Goal: Task Accomplishment & Management: Use online tool/utility

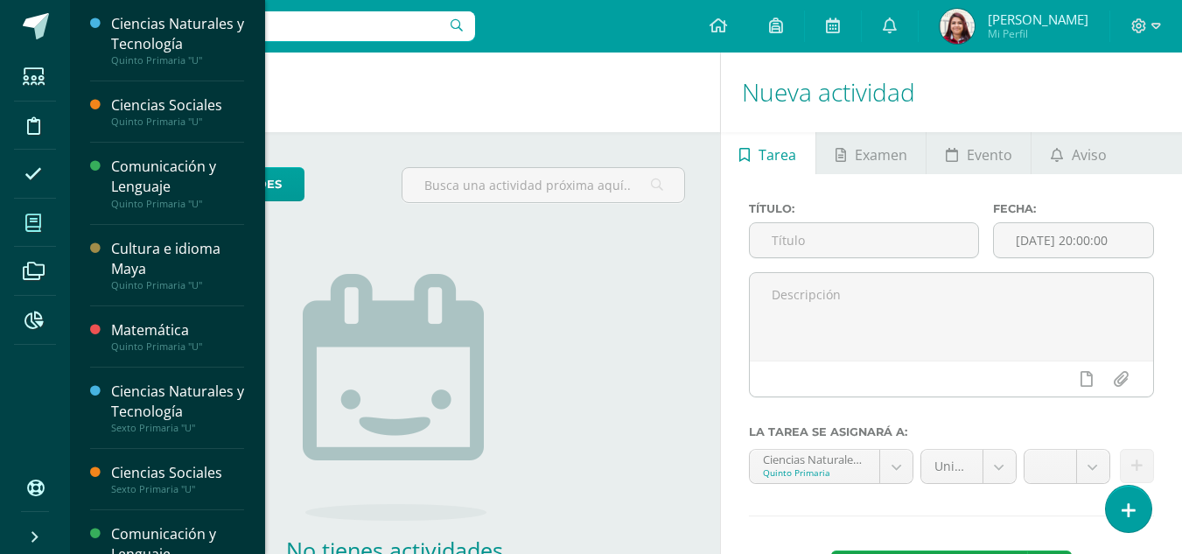
click at [47, 218] on span at bounding box center [33, 222] width 39 height 39
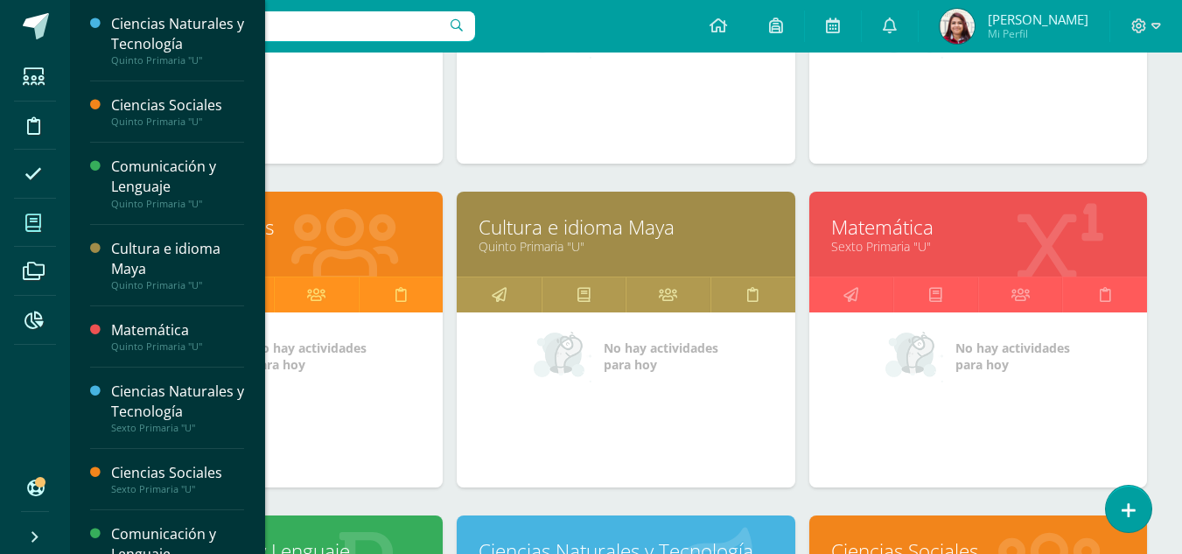
scroll to position [526, 0]
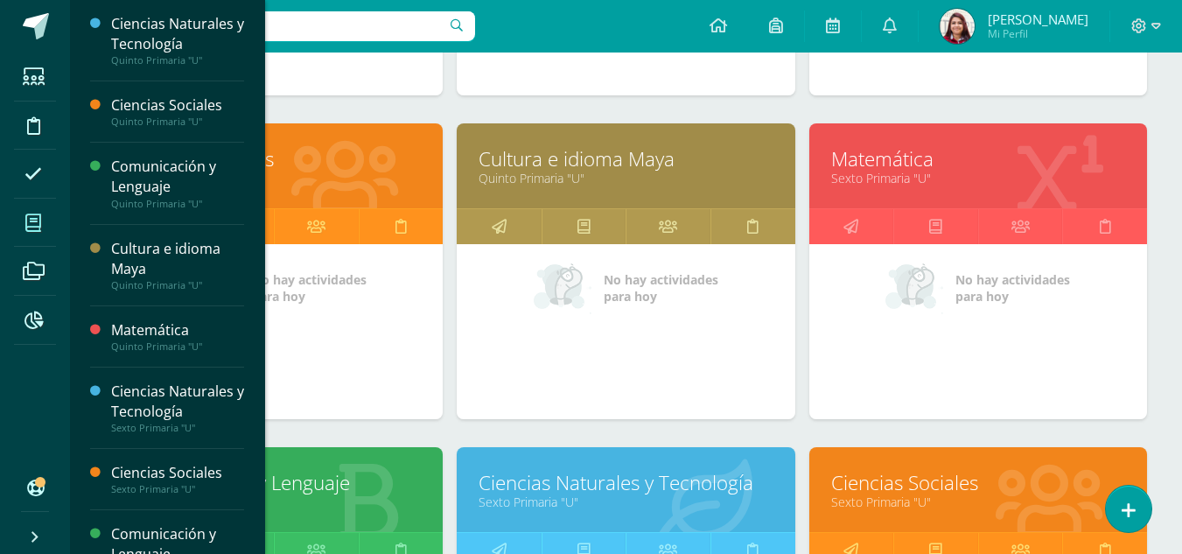
click at [929, 159] on link "Matemática" at bounding box center [978, 158] width 294 height 27
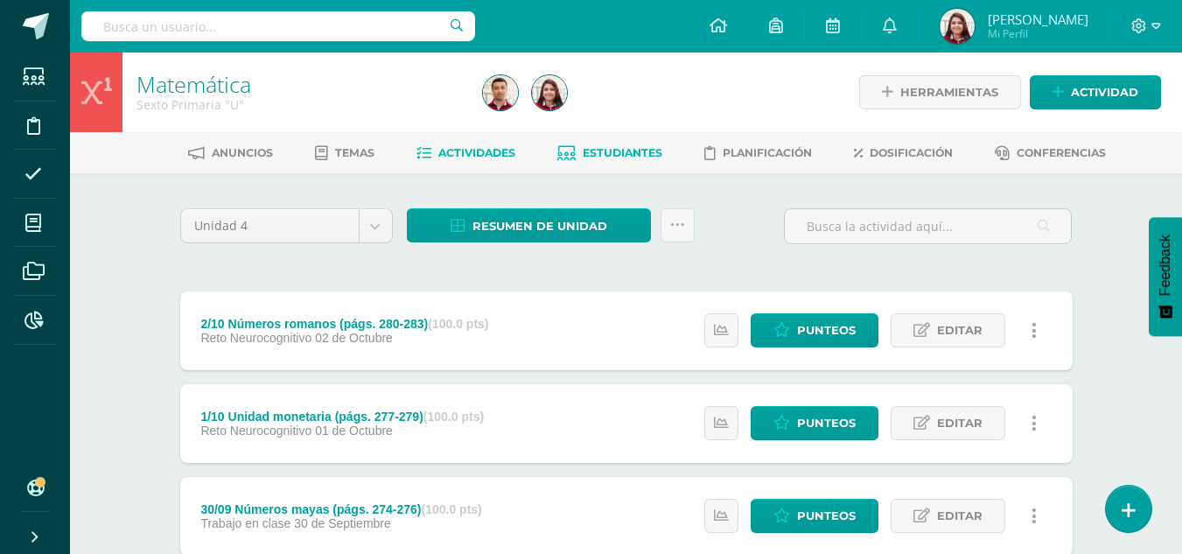
click at [622, 148] on span "Estudiantes" at bounding box center [622, 152] width 80 height 13
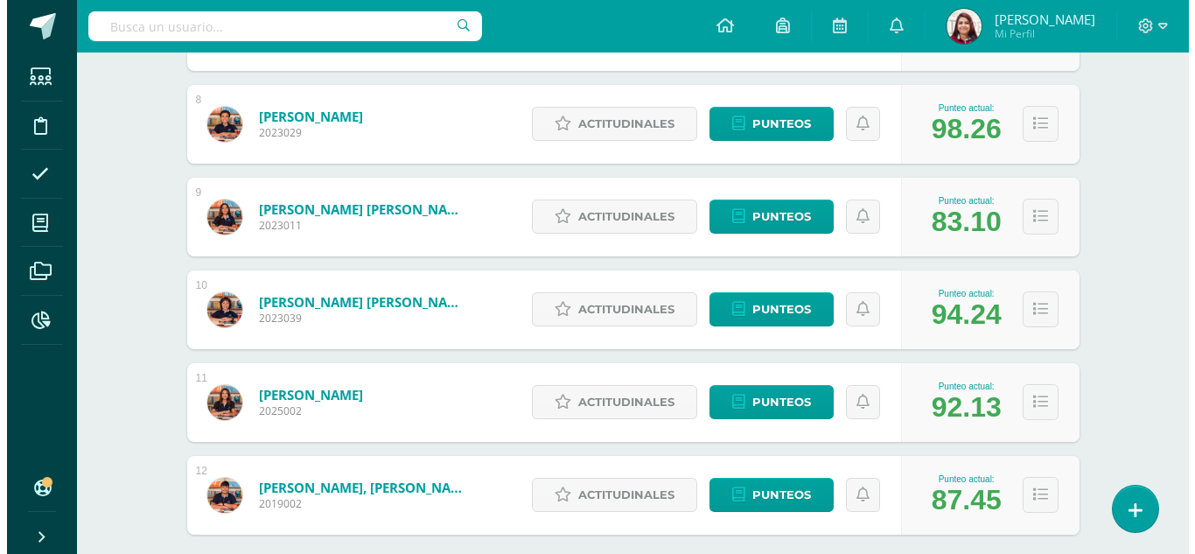
scroll to position [999, 0]
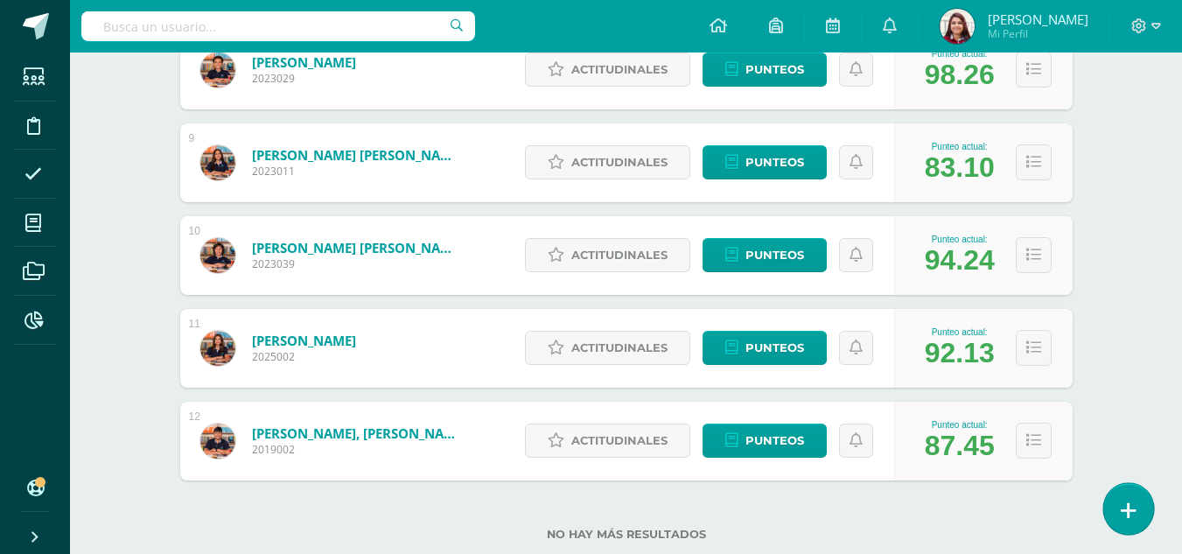
click at [1142, 508] on link at bounding box center [1128, 508] width 50 height 51
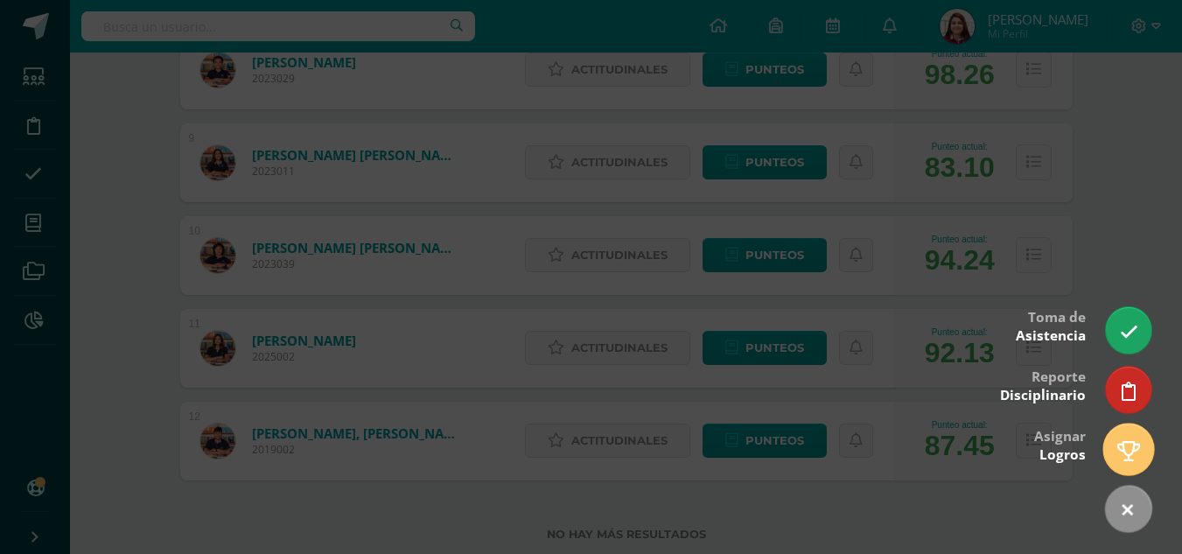
click at [1128, 448] on icon at bounding box center [1128, 451] width 23 height 20
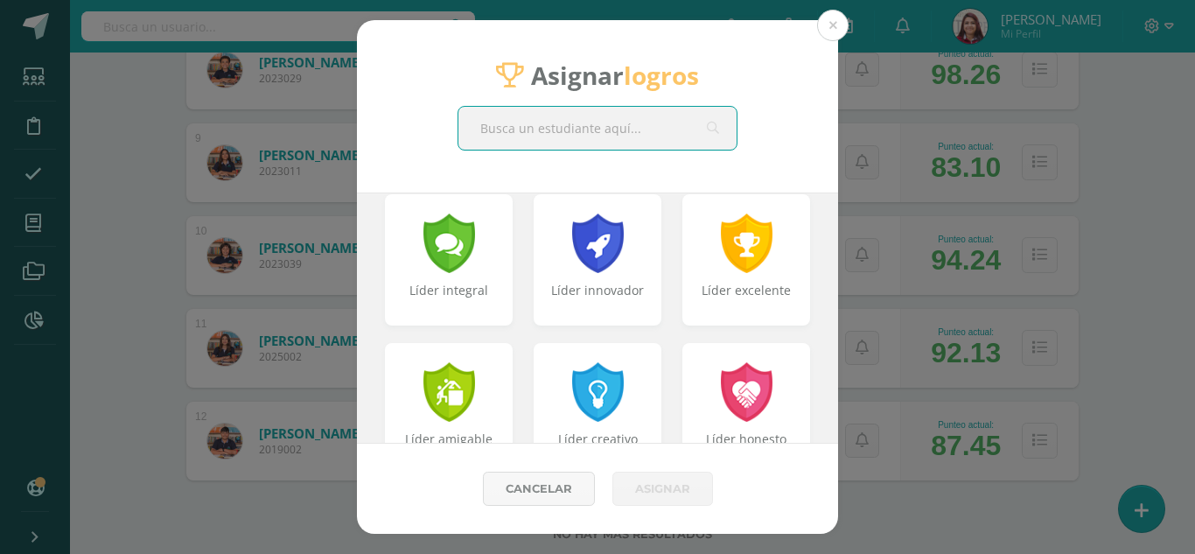
scroll to position [482, 0]
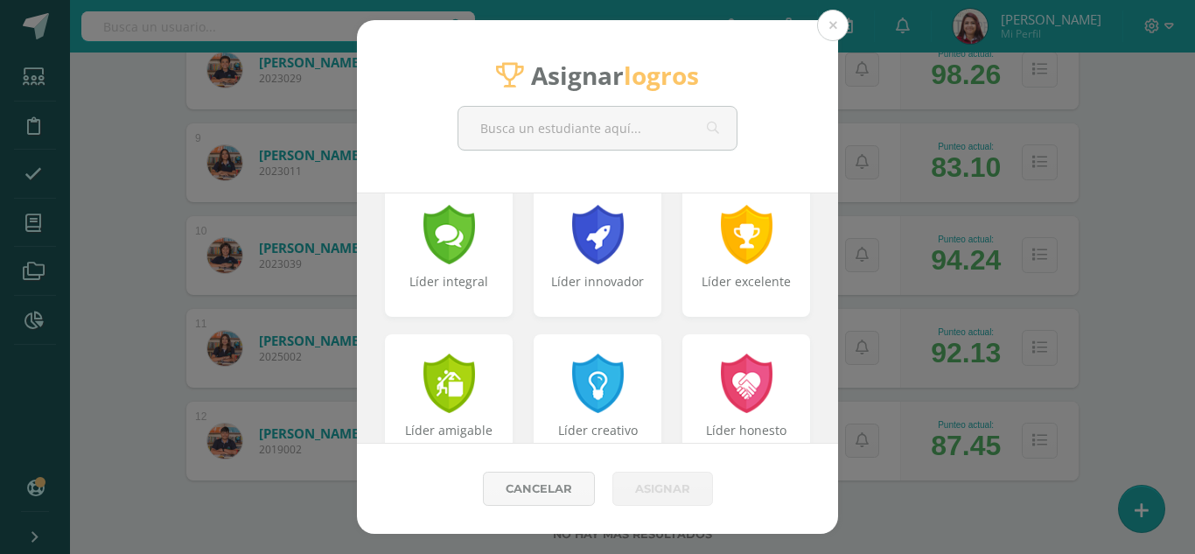
click at [875, 306] on div "Asignar logros Líder de equipo Líder apasionado Líder original Líder proactivo …" at bounding box center [597, 276] width 1181 height 513
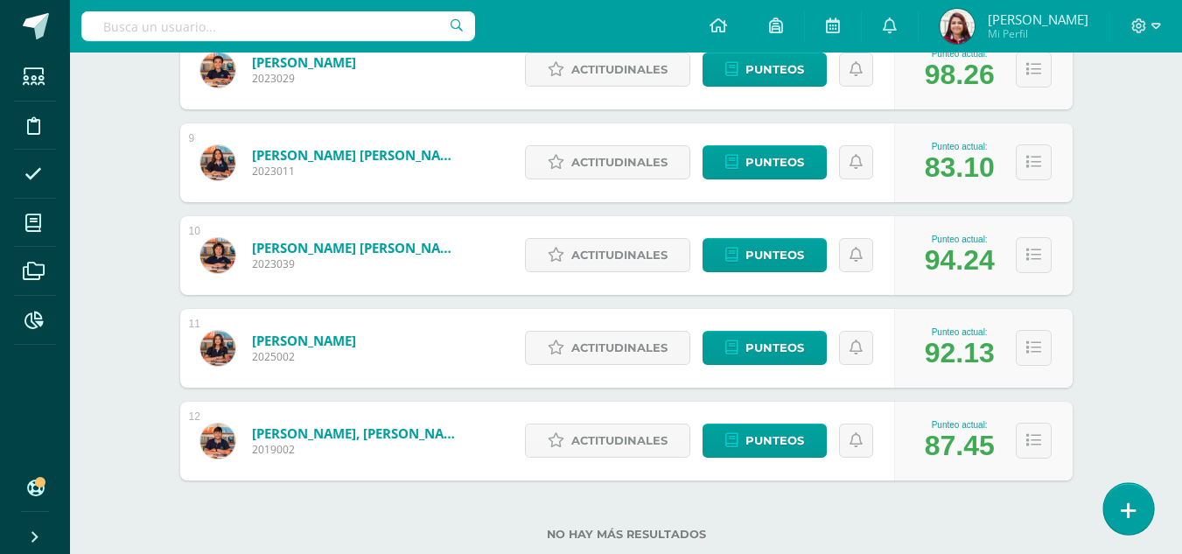
click at [1107, 508] on link at bounding box center [1128, 508] width 50 height 51
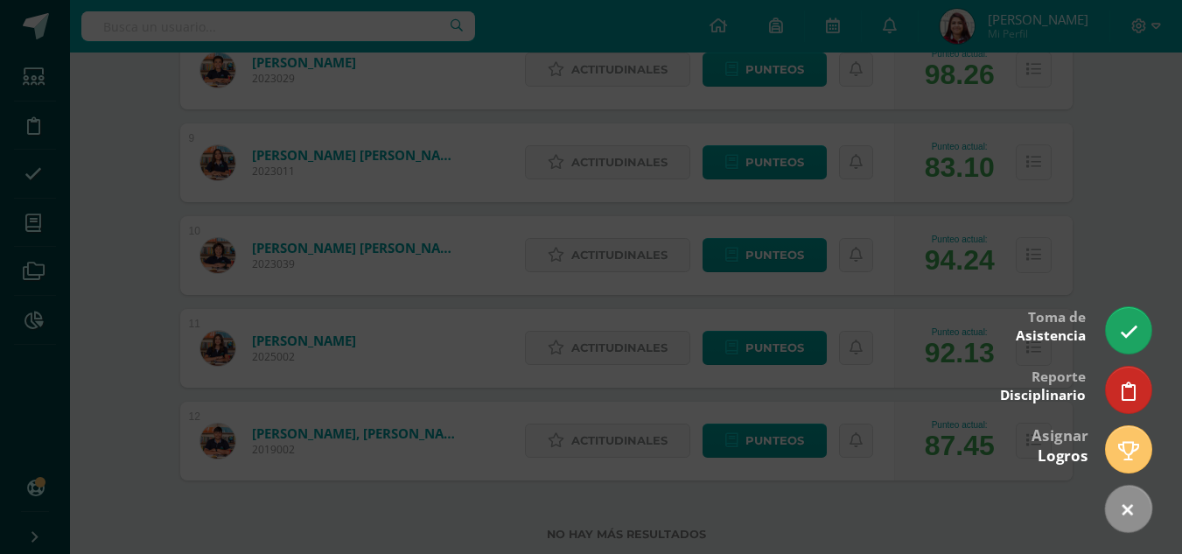
click at [1074, 447] on span "Logros" at bounding box center [1062, 455] width 51 height 20
click at [1118, 448] on icon at bounding box center [1128, 451] width 23 height 20
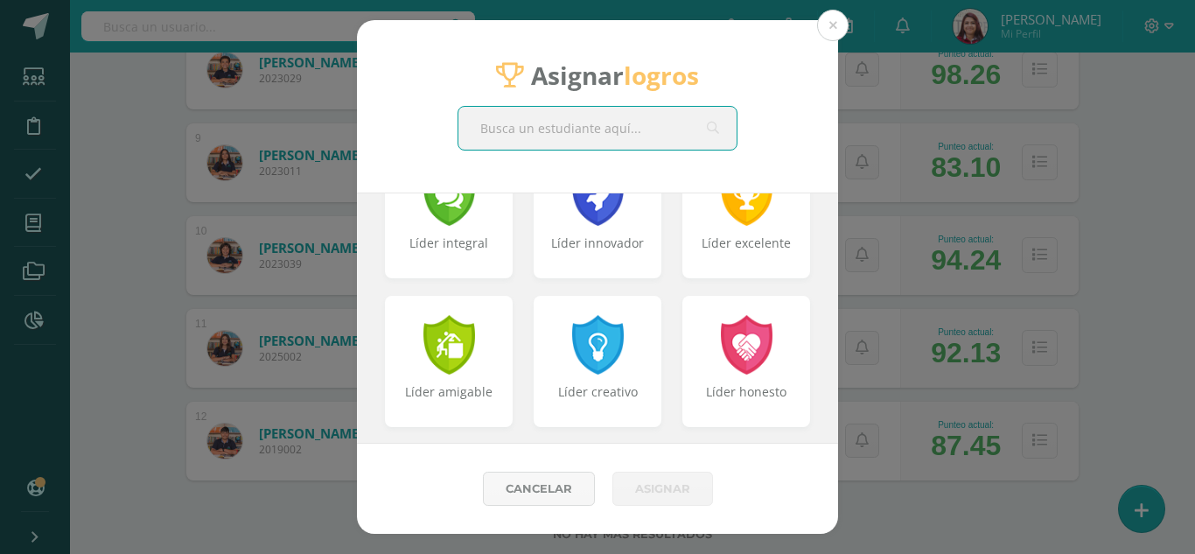
scroll to position [504, 0]
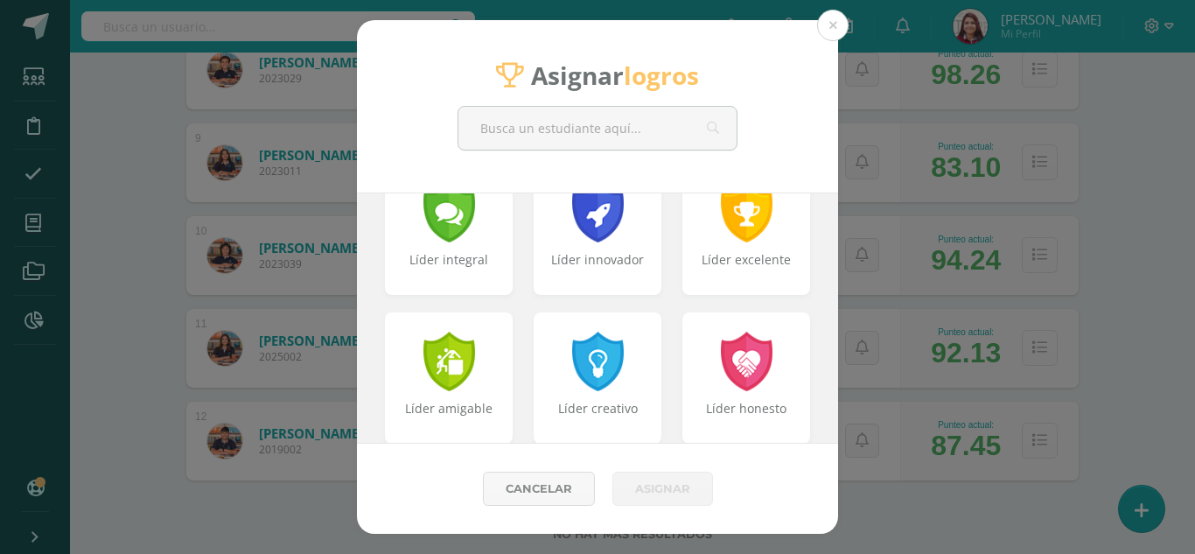
click at [956, 393] on div "Asignar logros Líder de equipo Líder apasionado Líder original Líder proactivo …" at bounding box center [597, 276] width 1181 height 513
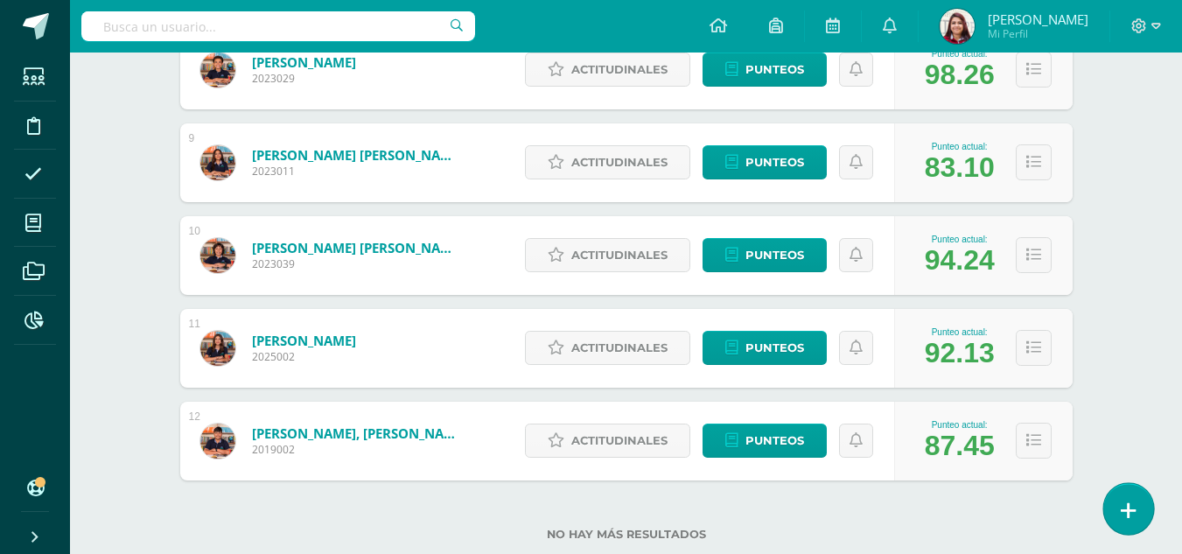
click at [1125, 511] on icon at bounding box center [1128, 510] width 16 height 20
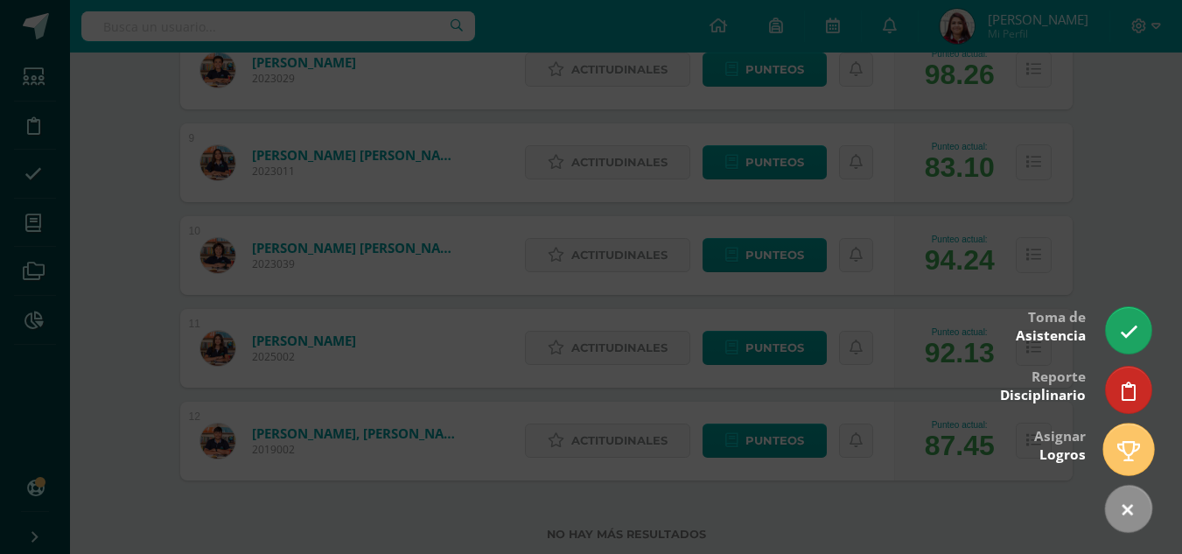
click at [1123, 444] on icon at bounding box center [1128, 451] width 23 height 20
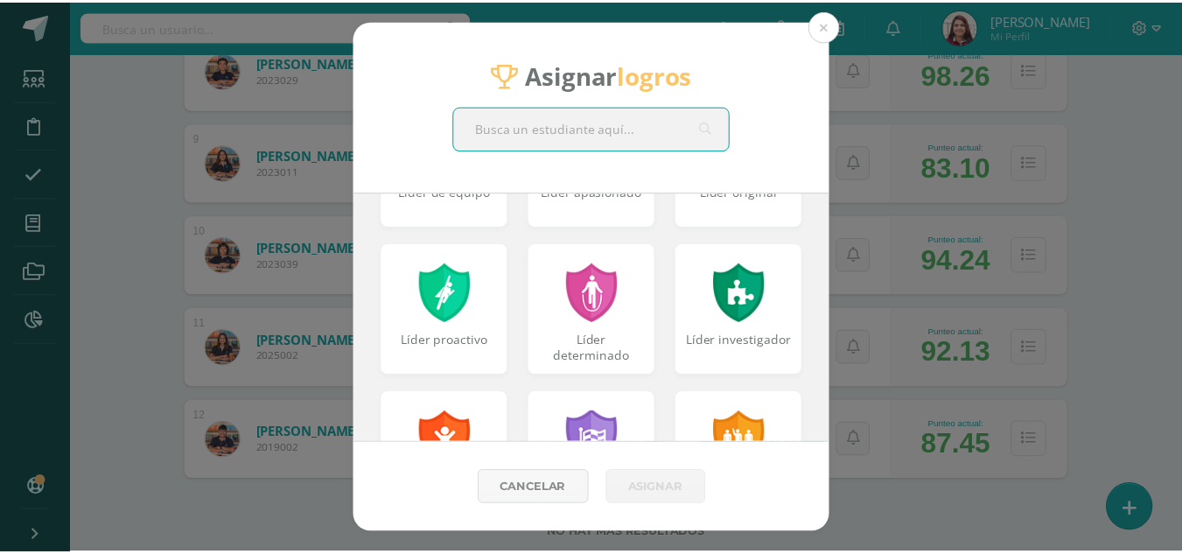
scroll to position [130, 0]
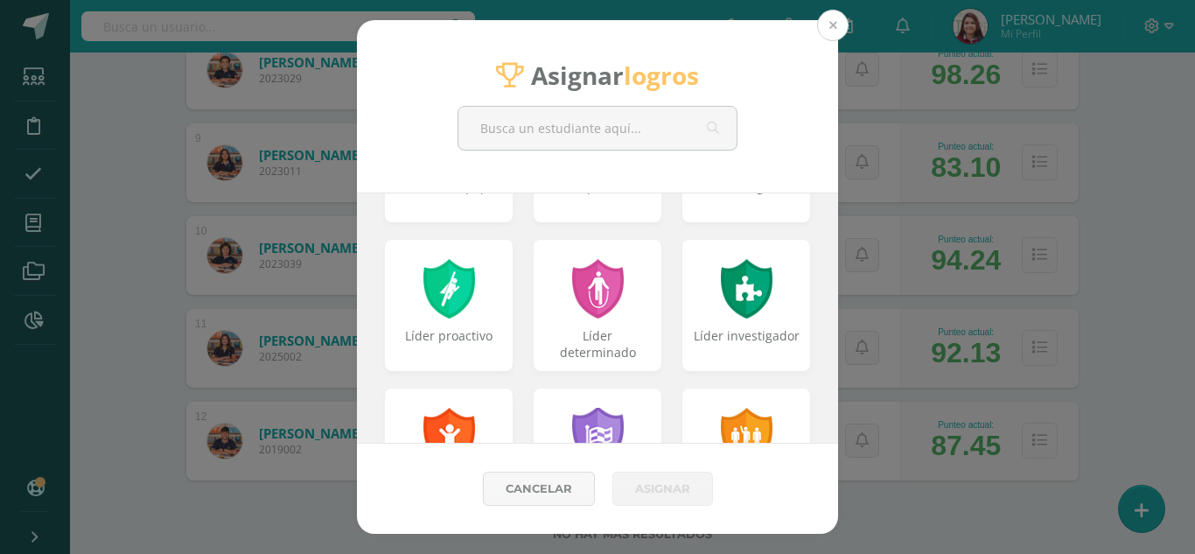
click at [826, 24] on button at bounding box center [832, 25] width 31 height 31
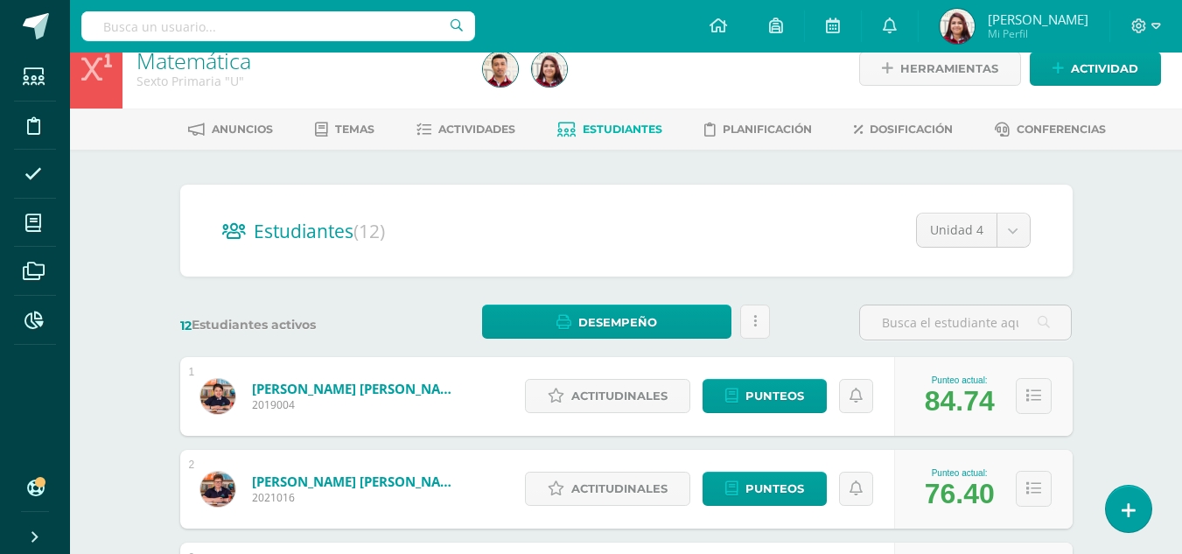
scroll to position [0, 0]
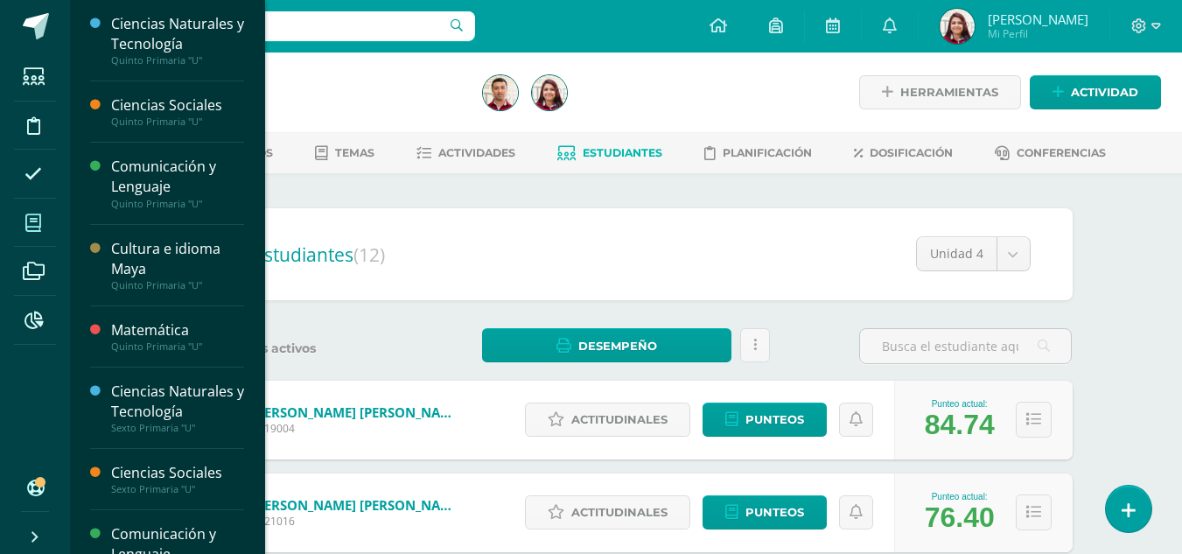
click at [22, 227] on span at bounding box center [33, 222] width 39 height 39
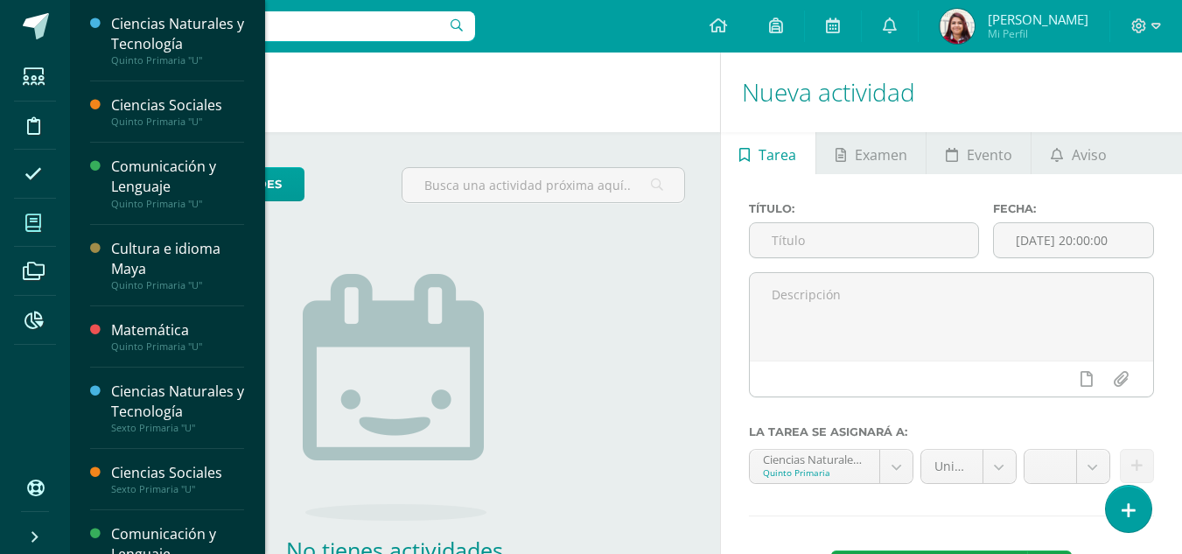
click at [34, 214] on icon at bounding box center [33, 222] width 16 height 17
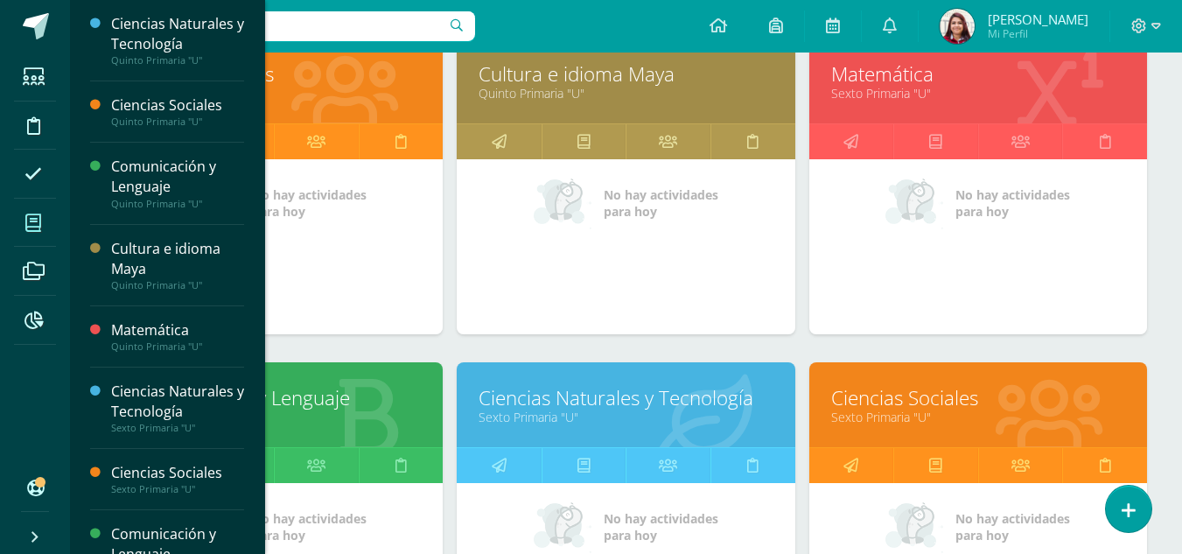
scroll to position [603, 0]
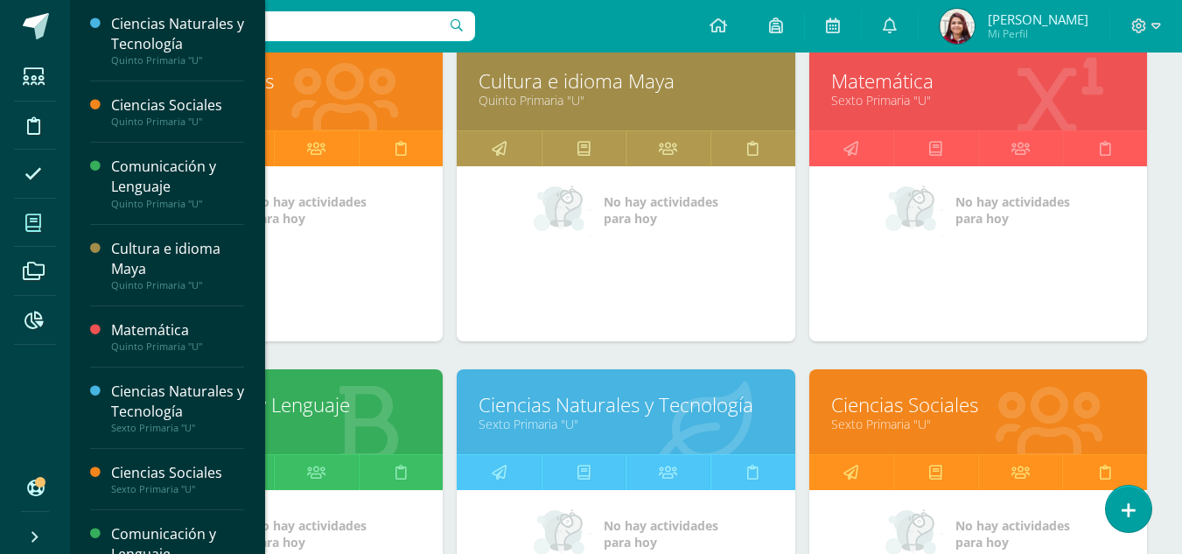
click at [819, 416] on div "Ciencias Sociales Sexto Primaria "U"" at bounding box center [978, 411] width 338 height 85
click at [840, 416] on link "Sexto Primaria "U"" at bounding box center [978, 423] width 294 height 17
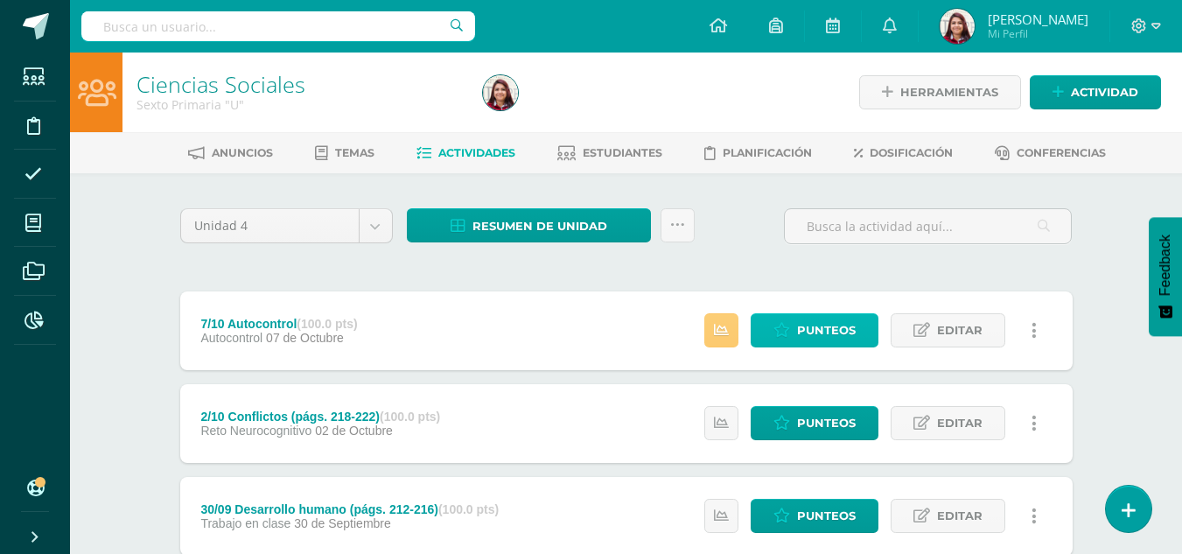
click at [794, 328] on link "Punteos" at bounding box center [814, 330] width 128 height 34
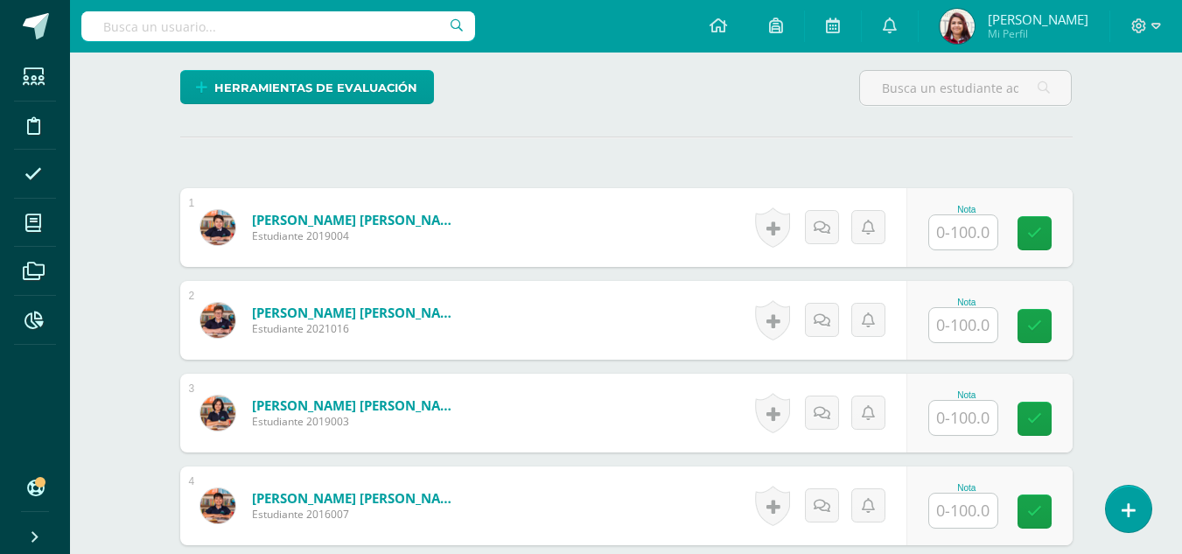
scroll to position [433, 0]
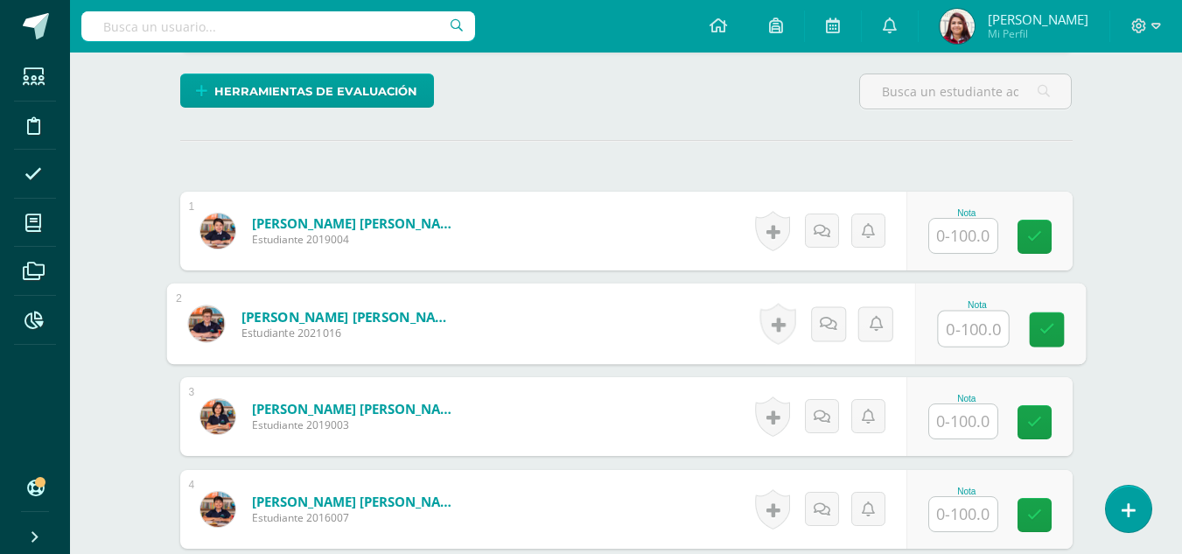
click at [951, 324] on input "text" at bounding box center [973, 328] width 70 height 35
type input "90"
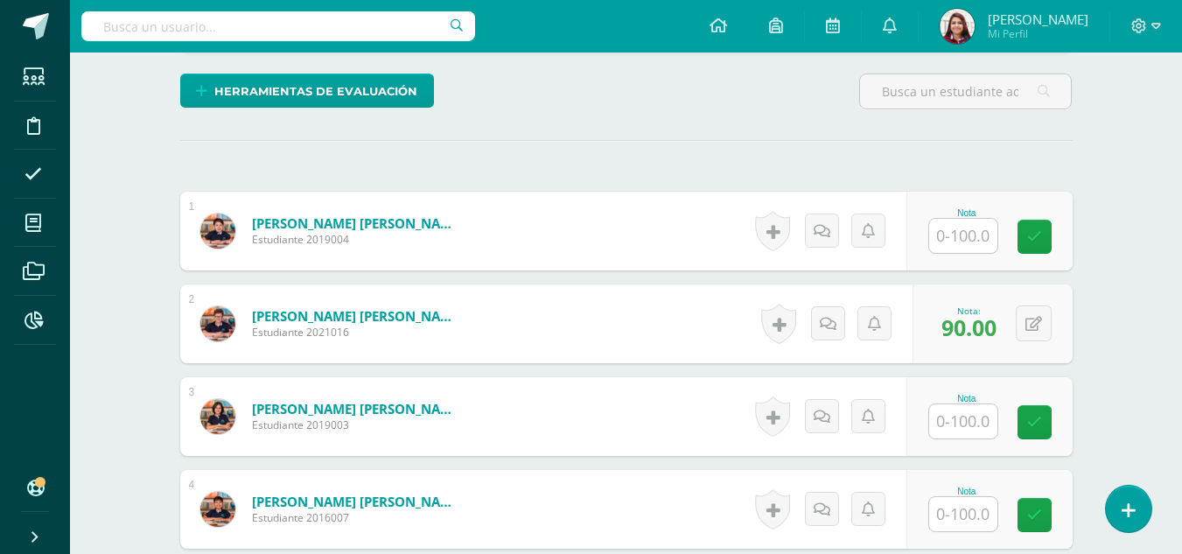
click at [1148, 303] on div "Ciencias Sociales Sexto Primaria "U" Herramientas Detalle de asistencias Activi…" at bounding box center [626, 555] width 1112 height 1871
